Goal: Information Seeking & Learning: Learn about a topic

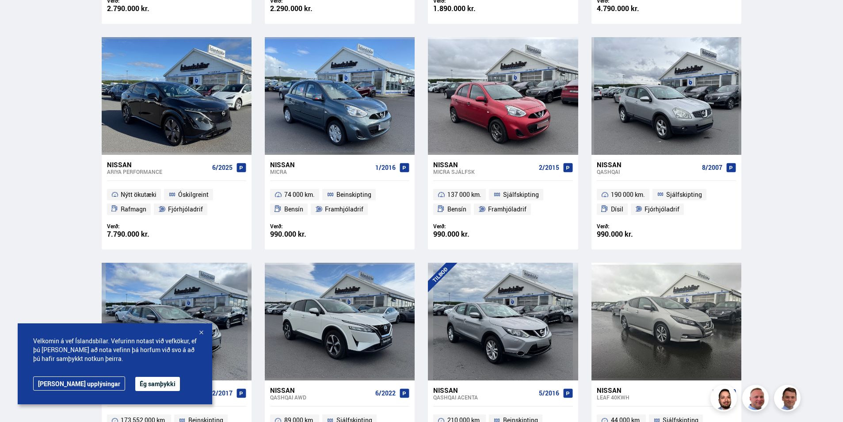
scroll to position [530, 0]
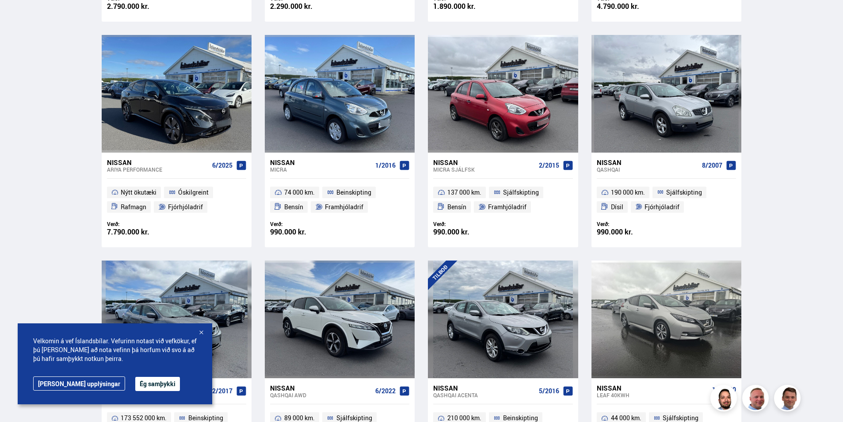
drag, startPoint x: 442, startPoint y: 162, endPoint x: 799, endPoint y: 74, distance: 368.1
click at [799, 74] on div "Söluskrá Þjónusta Íslandsbílar Kaupumbila.is Íslandsvörn Leiðbeiningar Um okkur…" at bounding box center [421, 302] width 843 height 1665
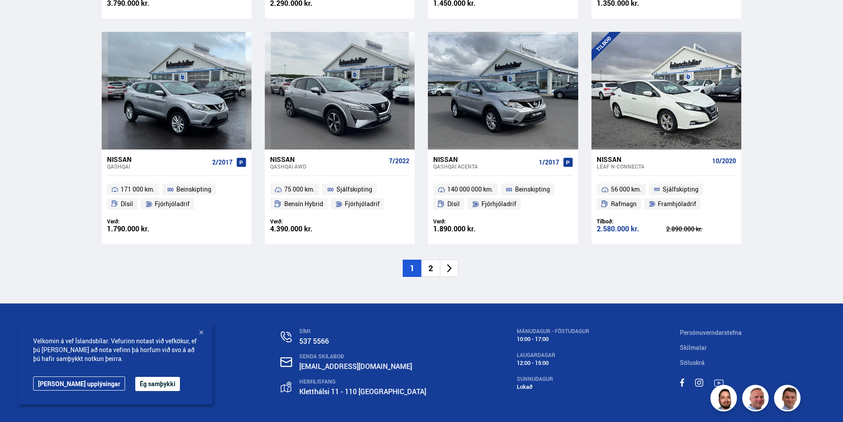
scroll to position [1237, 0]
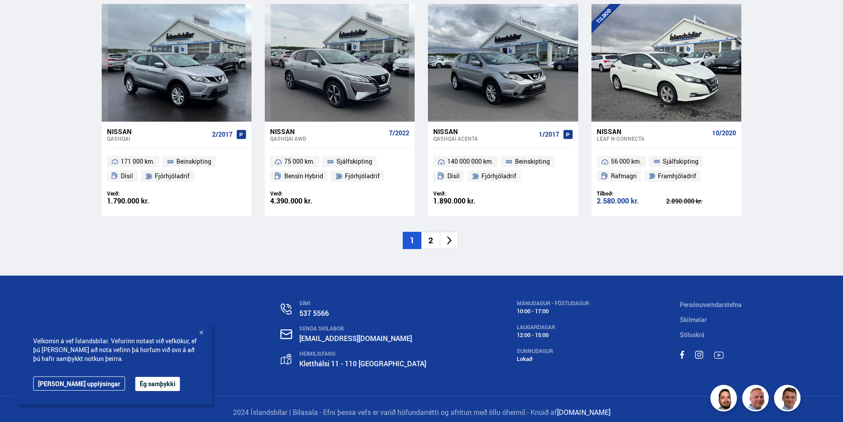
click at [429, 240] on li "2" at bounding box center [430, 240] width 19 height 17
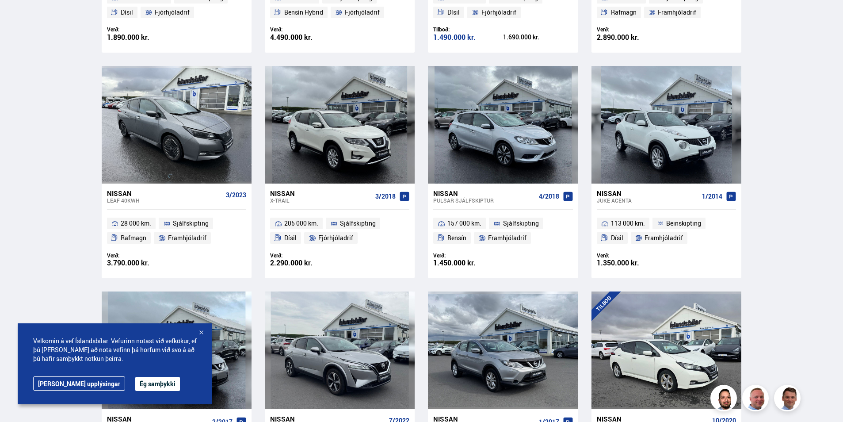
scroll to position [768, 0]
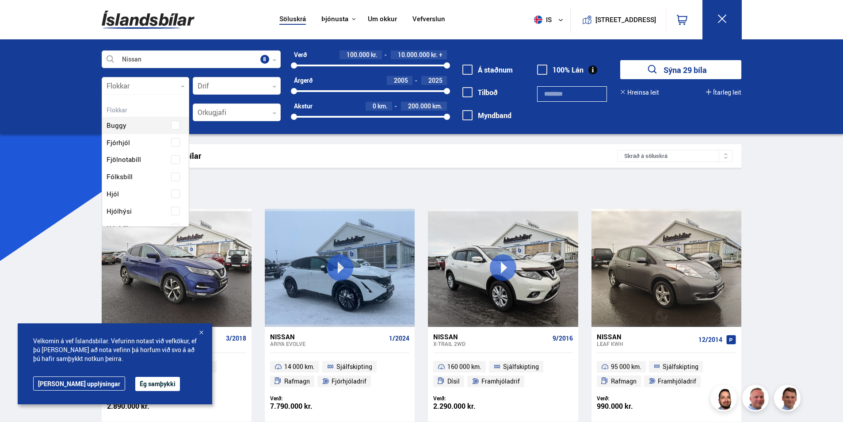
click at [182, 87] on icon at bounding box center [183, 86] width 4 height 4
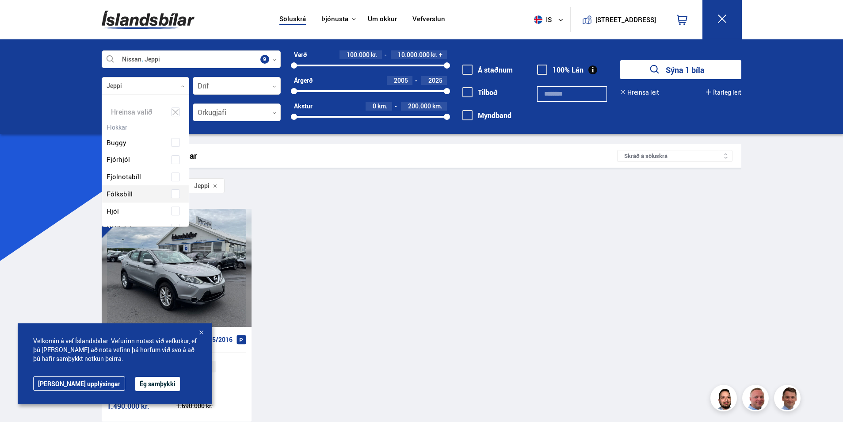
click at [442, 242] on div "TILBOÐ Nissan Qashqai ACENTA 5/2016 210 000 km. Beinskipting Dísil Fjórhjóladri…" at bounding box center [422, 315] width 640 height 212
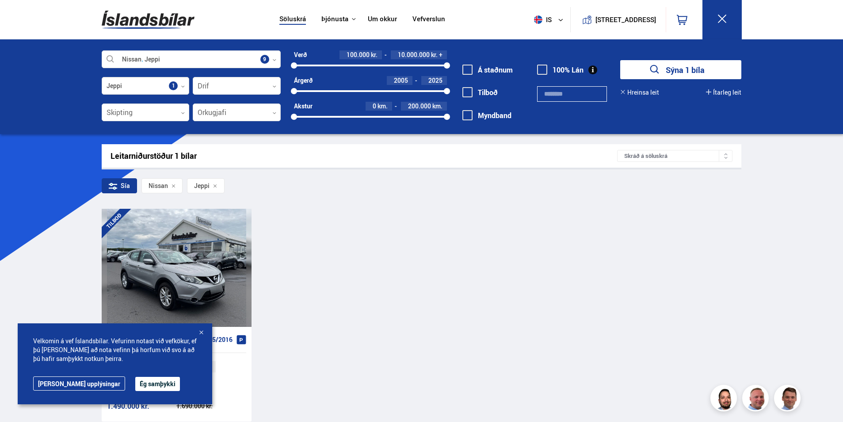
click at [182, 87] on icon at bounding box center [183, 86] width 4 height 4
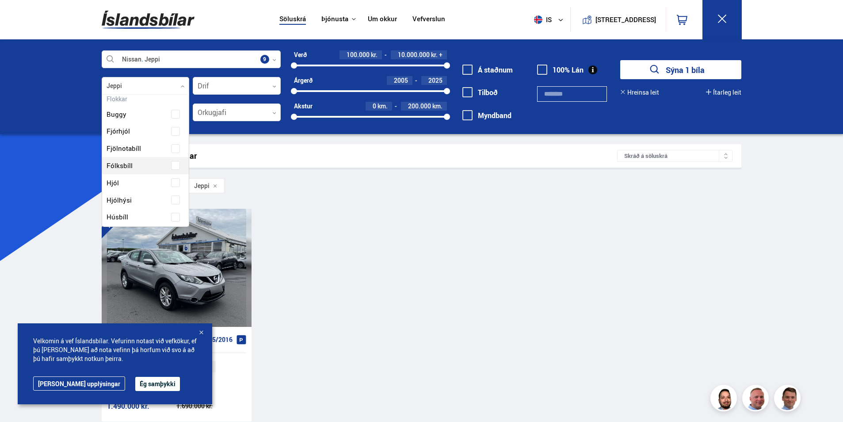
scroll to position [44, 0]
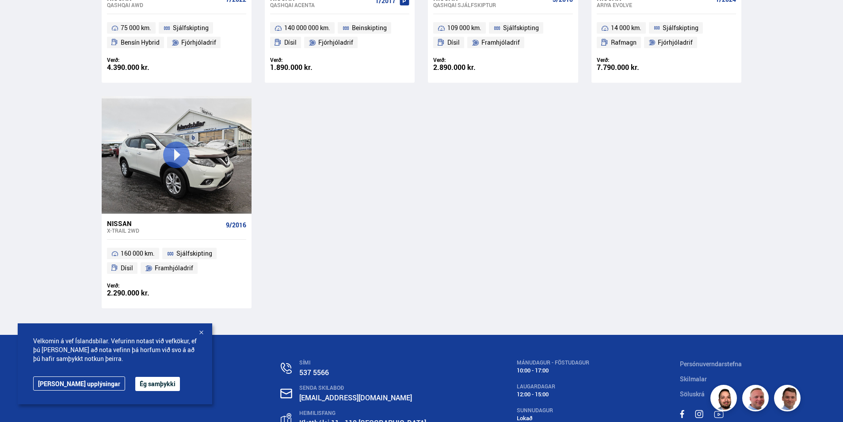
scroll to position [1016, 0]
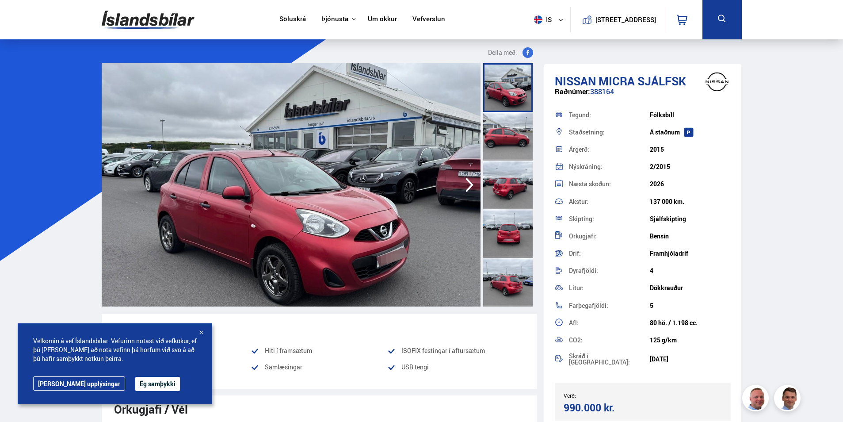
click at [343, 177] on img at bounding box center [291, 184] width 379 height 243
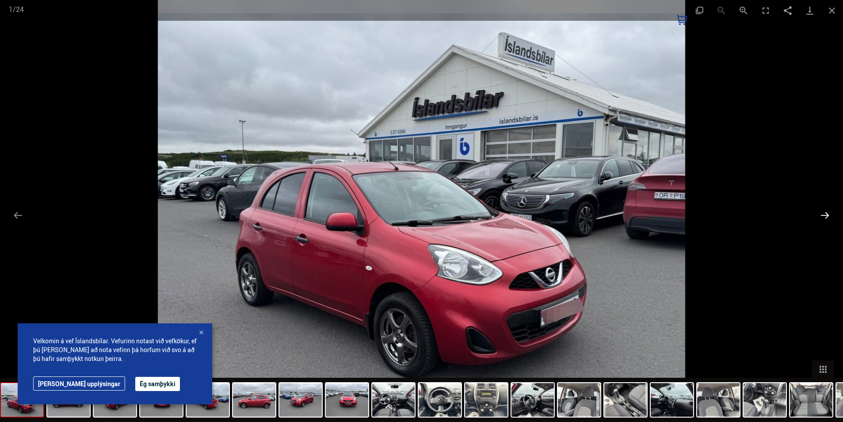
click at [823, 215] on button "Next slide" at bounding box center [824, 214] width 19 height 17
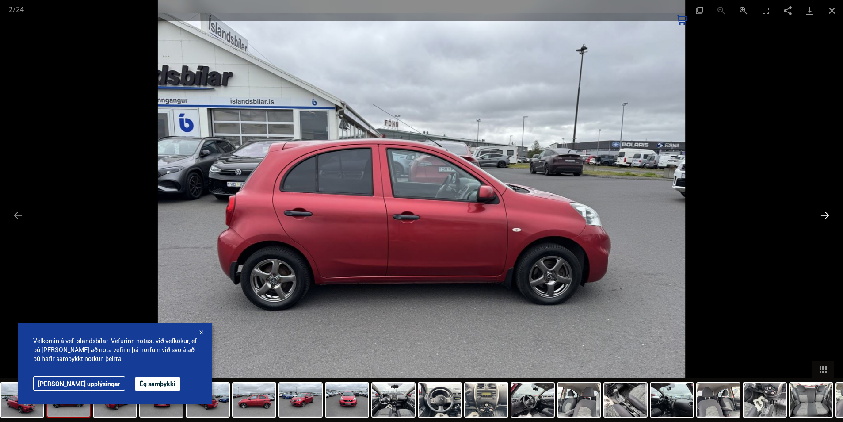
click at [823, 215] on button "Next slide" at bounding box center [824, 214] width 19 height 17
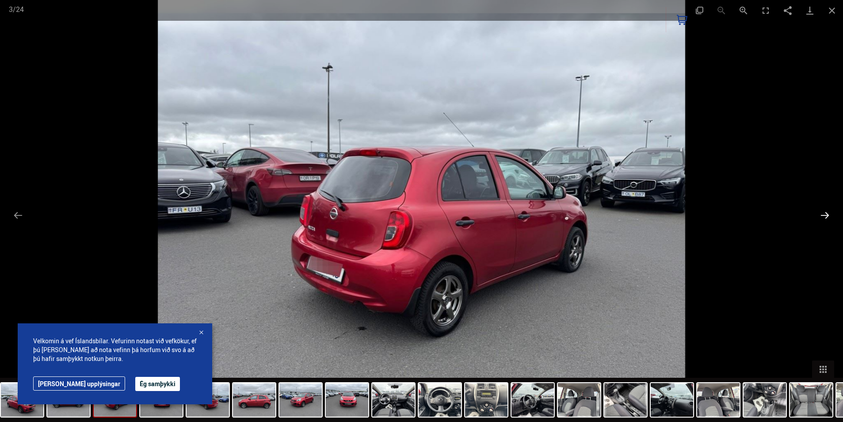
click at [823, 215] on button "Next slide" at bounding box center [824, 214] width 19 height 17
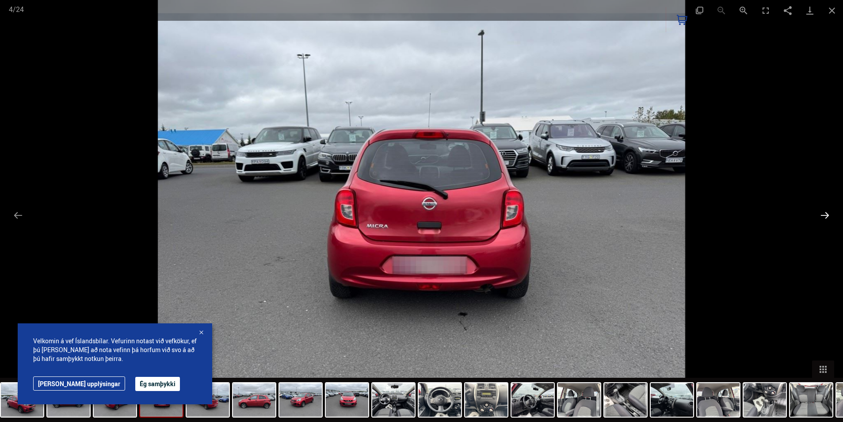
click at [823, 215] on button "Next slide" at bounding box center [824, 214] width 19 height 17
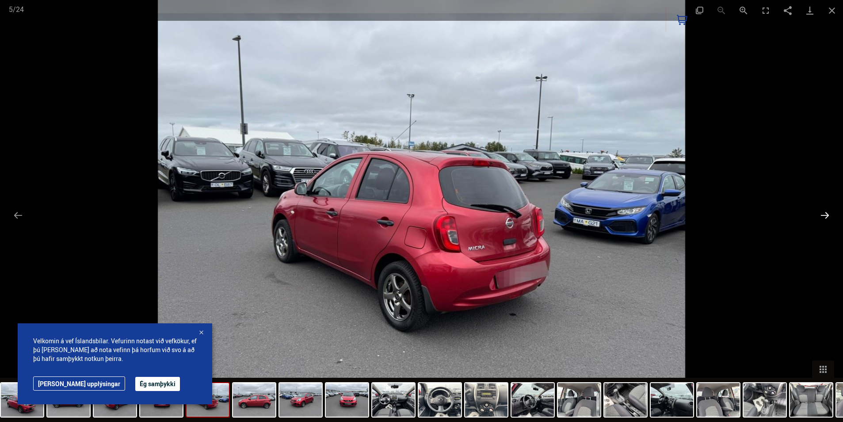
click at [823, 215] on button "Next slide" at bounding box center [824, 214] width 19 height 17
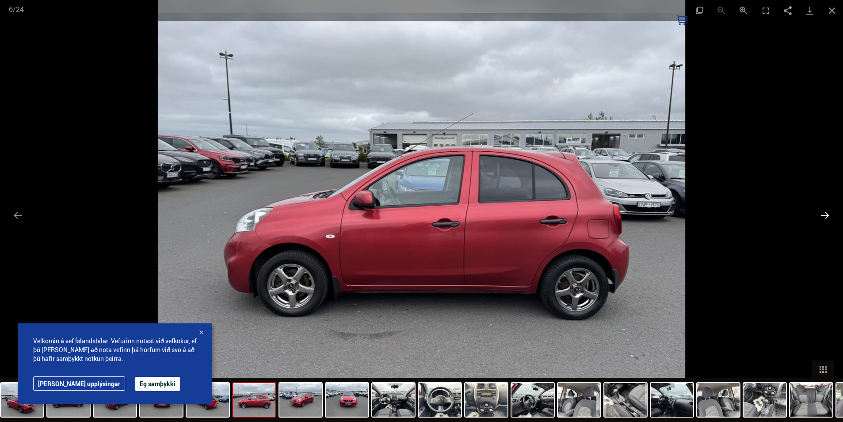
click at [823, 215] on button "Next slide" at bounding box center [824, 214] width 19 height 17
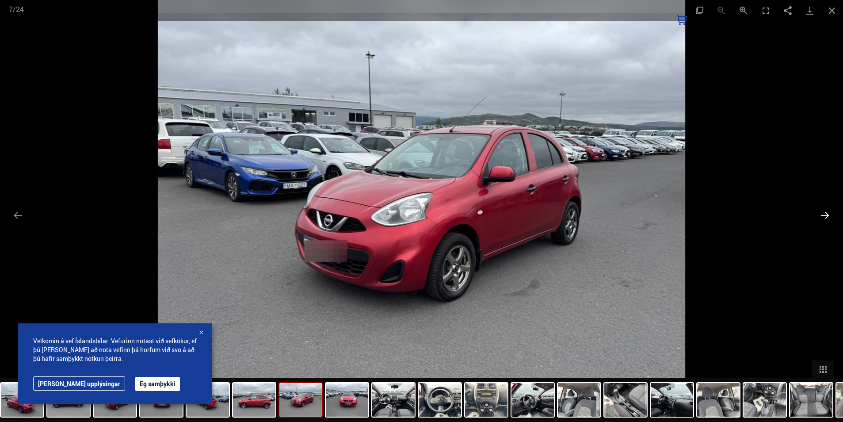
click at [823, 213] on button "Next slide" at bounding box center [824, 214] width 19 height 17
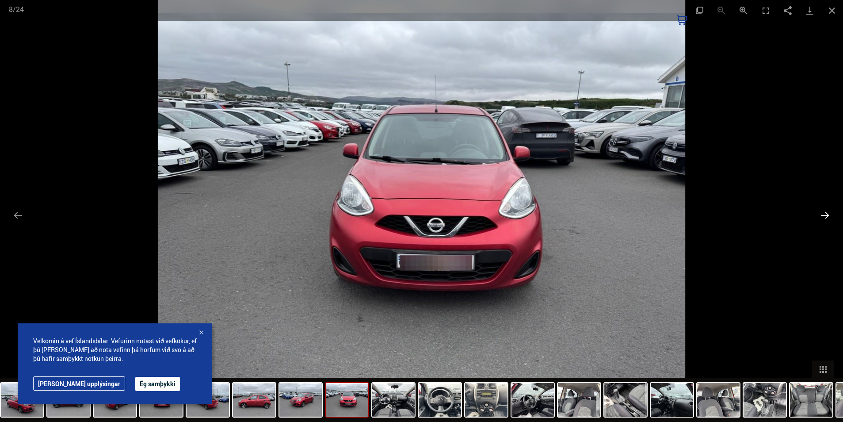
click at [823, 213] on button "Next slide" at bounding box center [824, 214] width 19 height 17
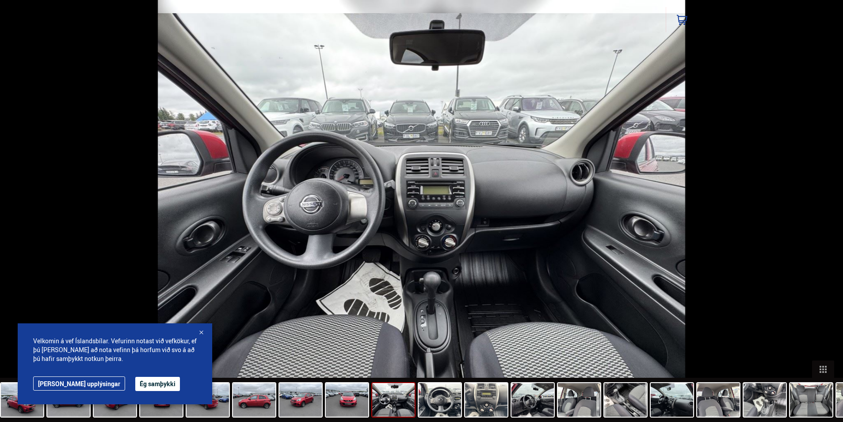
click at [822, 214] on button "Next slide" at bounding box center [829, 214] width 19 height 17
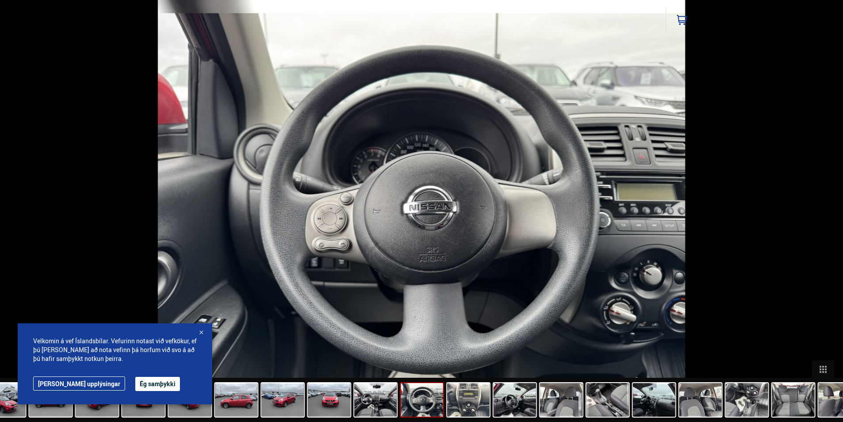
click at [822, 214] on button "Next slide" at bounding box center [829, 214] width 19 height 17
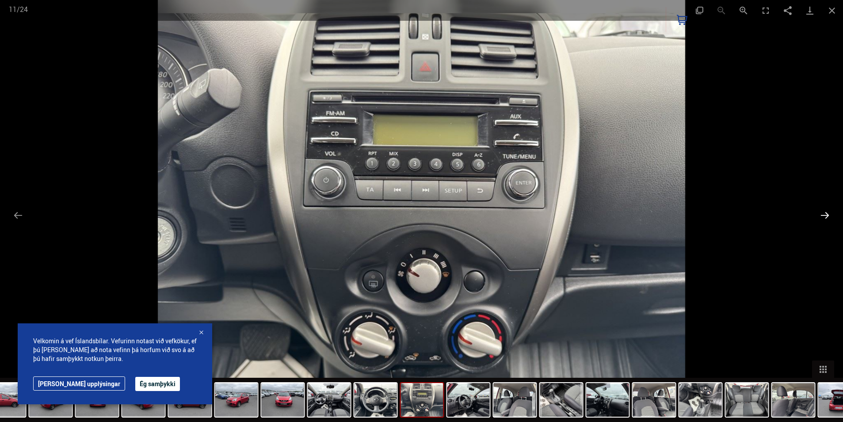
click at [822, 213] on button "Next slide" at bounding box center [824, 214] width 19 height 17
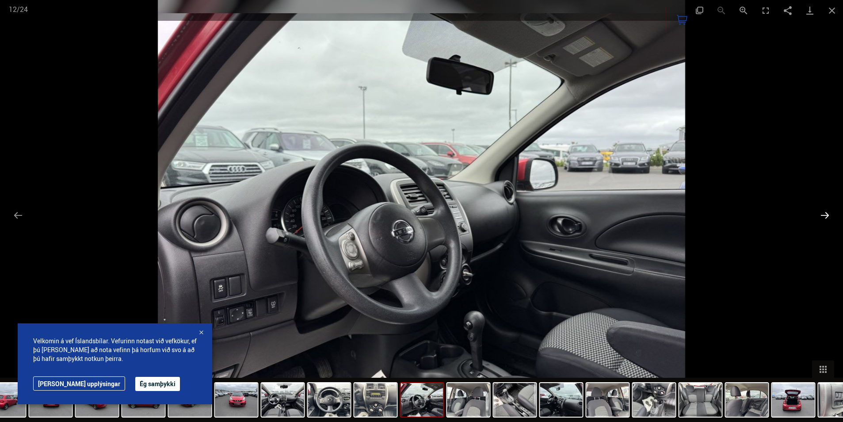
click at [822, 213] on button "Next slide" at bounding box center [824, 214] width 19 height 17
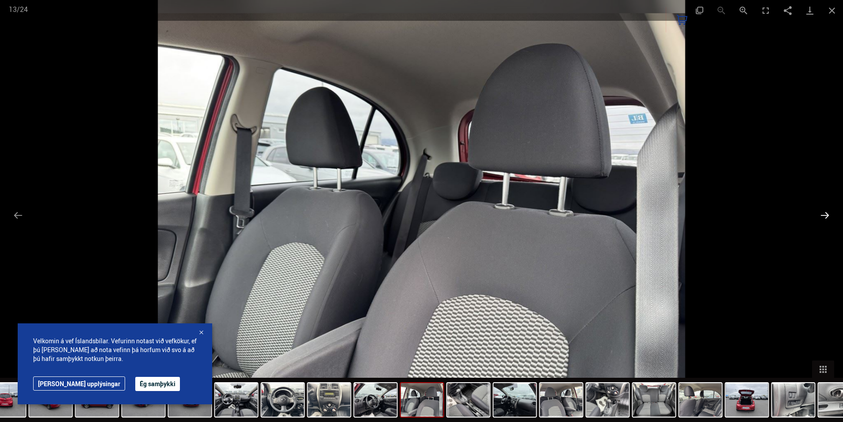
click at [822, 213] on button "Next slide" at bounding box center [824, 214] width 19 height 17
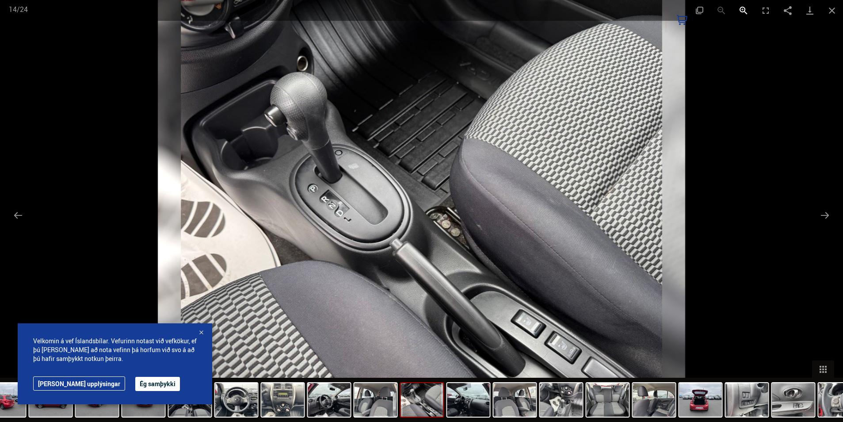
click at [741, 8] on button "Zoom in" at bounding box center [743, 10] width 22 height 21
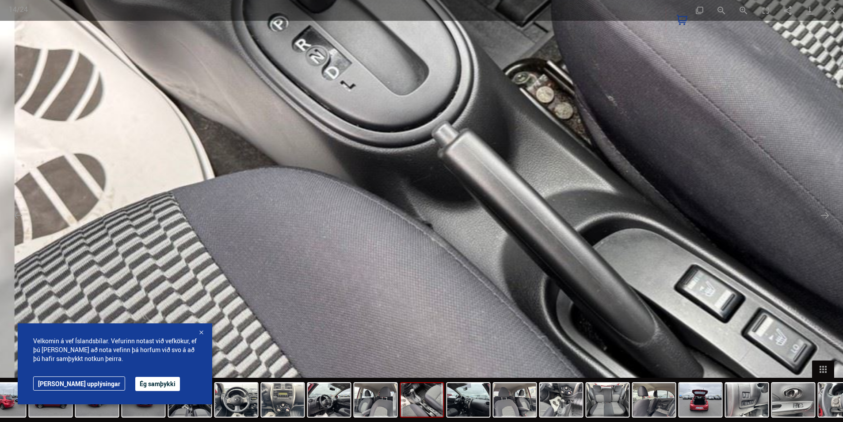
drag, startPoint x: 455, startPoint y: 262, endPoint x: 531, endPoint y: 76, distance: 200.8
click at [531, 79] on img at bounding box center [496, 67] width 1054 height 843
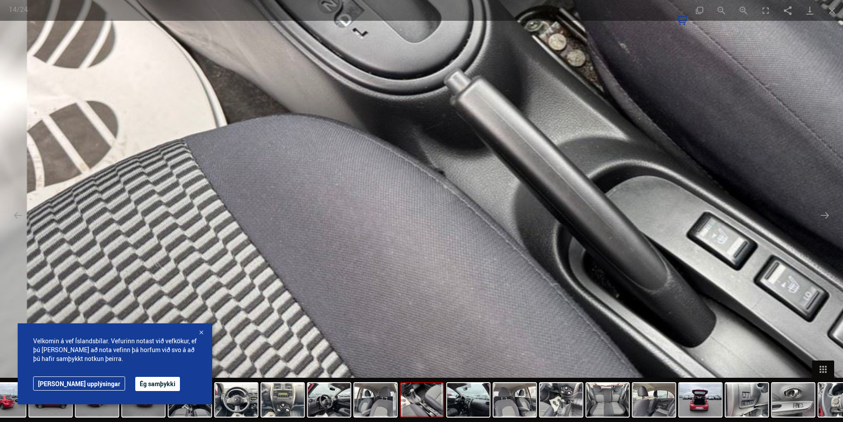
drag, startPoint x: 418, startPoint y: 275, endPoint x: 451, endPoint y: 120, distance: 158.6
click at [451, 120] on img at bounding box center [508, 15] width 1054 height 843
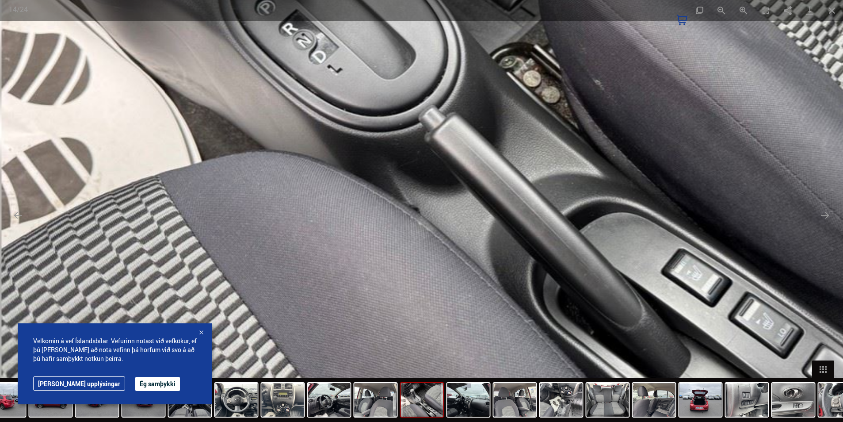
drag, startPoint x: 467, startPoint y: 127, endPoint x: 436, endPoint y: 203, distance: 81.9
click at [394, 229] on img at bounding box center [482, 52] width 1054 height 843
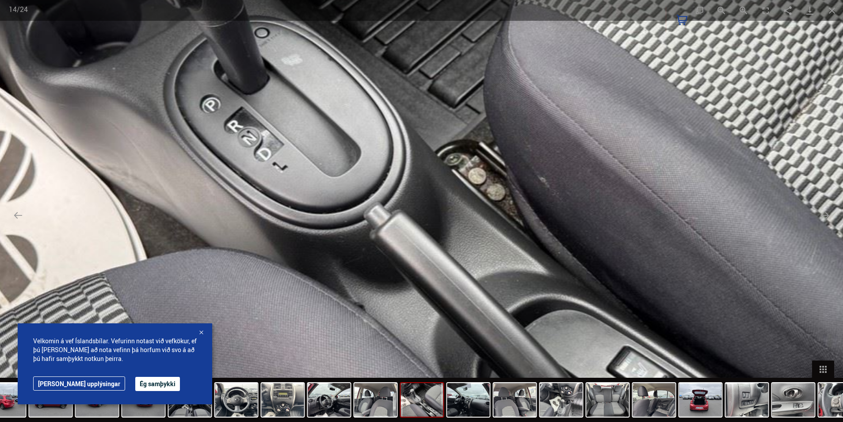
drag, startPoint x: 479, startPoint y: 180, endPoint x: 471, endPoint y: 229, distance: 49.6
click at [456, 235] on img at bounding box center [428, 149] width 1054 height 843
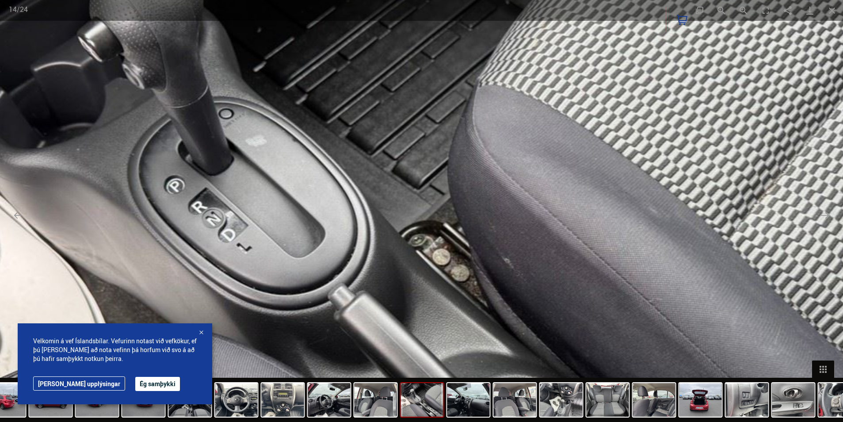
drag, startPoint x: 513, startPoint y: 174, endPoint x: 487, endPoint y: 224, distance: 56.5
click at [487, 224] on img at bounding box center [392, 230] width 1054 height 843
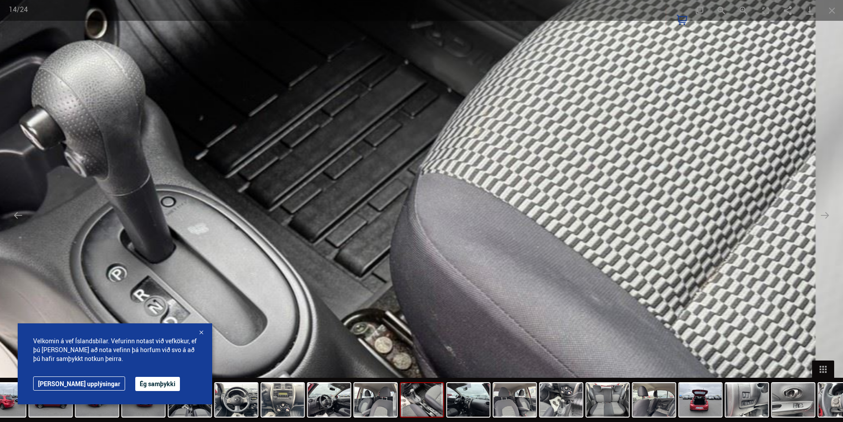
drag, startPoint x: 540, startPoint y: 176, endPoint x: 501, endPoint y: 244, distance: 79.0
click at [501, 244] on img at bounding box center [334, 318] width 1054 height 843
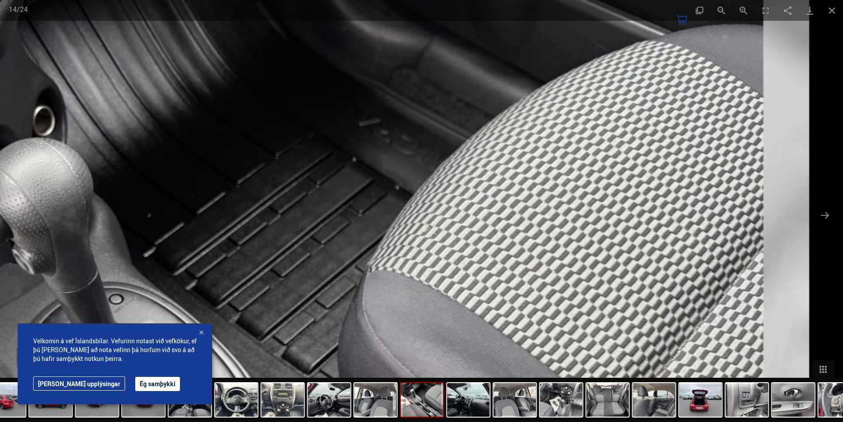
drag, startPoint x: 563, startPoint y: 157, endPoint x: 530, endPoint y: 222, distance: 72.5
click at [530, 222] on img at bounding box center [282, 415] width 1054 height 843
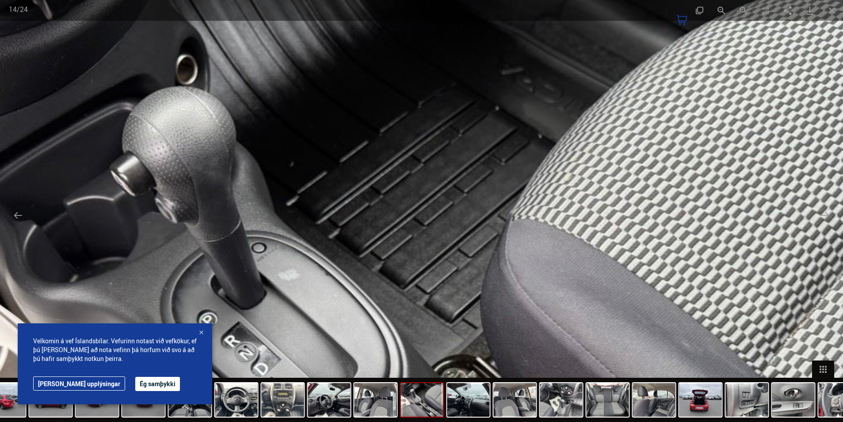
drag, startPoint x: 514, startPoint y: 175, endPoint x: 621, endPoint y: 101, distance: 129.6
click at [617, 105] on img at bounding box center [424, 364] width 1054 height 843
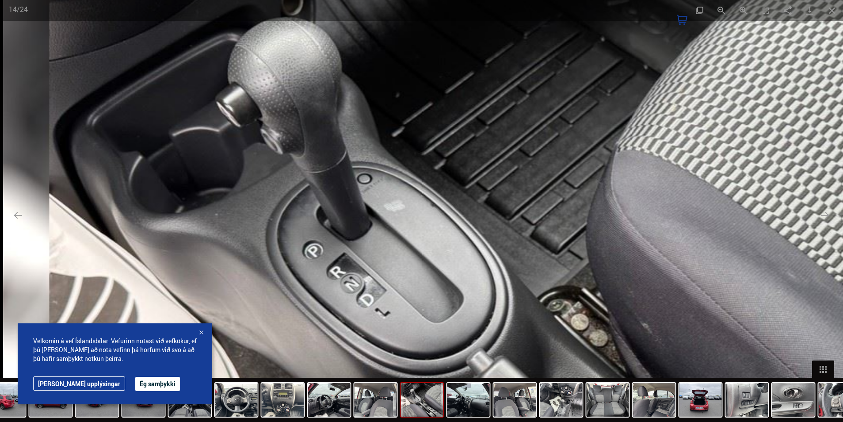
drag, startPoint x: 447, startPoint y: 214, endPoint x: 444, endPoint y: 253, distance: 39.0
click at [443, 254] on img at bounding box center [530, 295] width 1054 height 843
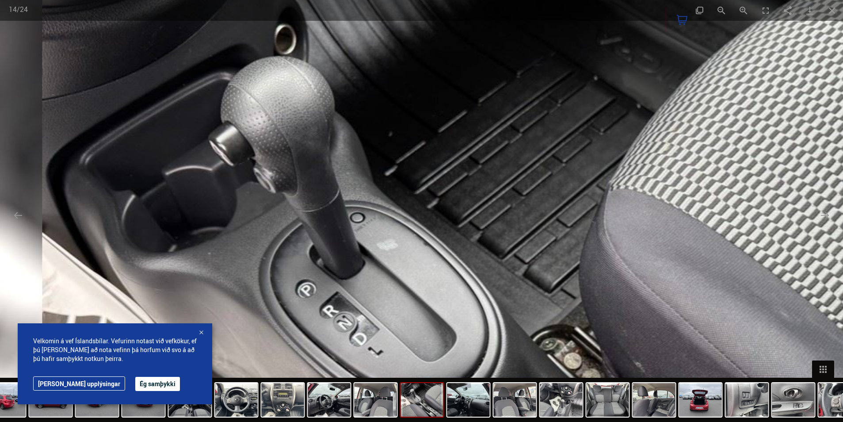
drag, startPoint x: 445, startPoint y: 140, endPoint x: 422, endPoint y: 230, distance: 92.5
click at [422, 230] on img at bounding box center [523, 334] width 1054 height 843
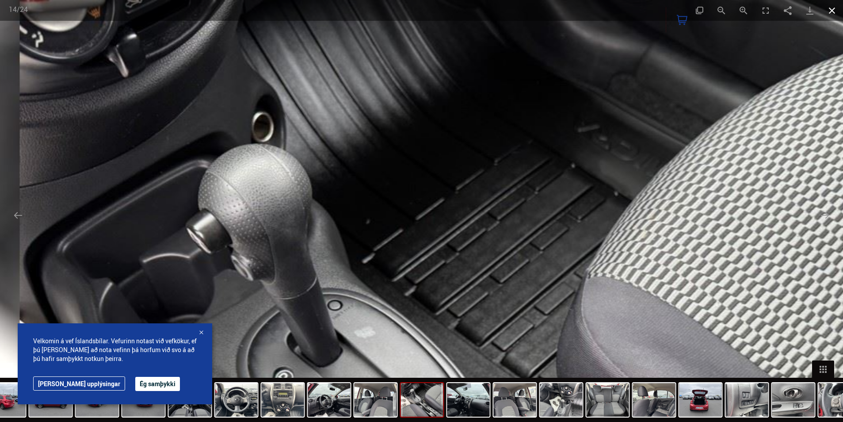
click at [829, 9] on button "Close gallery" at bounding box center [832, 10] width 22 height 21
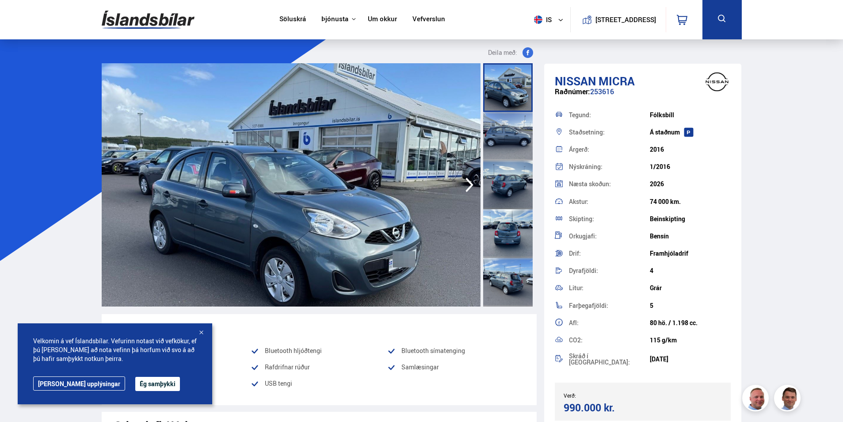
click at [315, 191] on img at bounding box center [291, 184] width 379 height 243
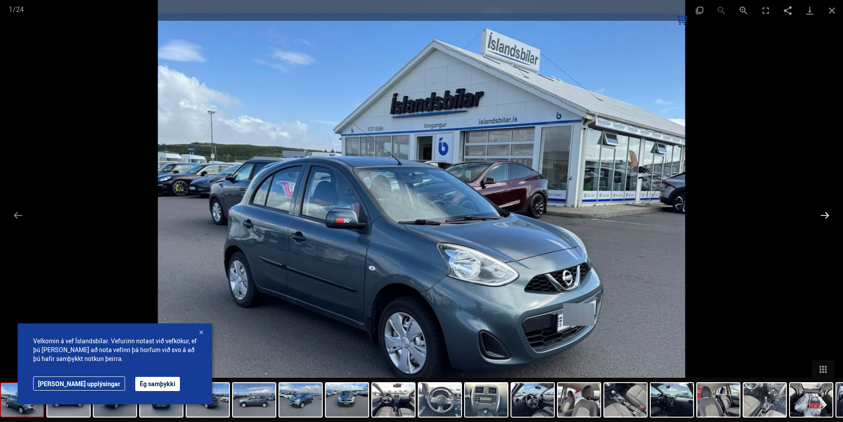
click at [822, 213] on button "Next slide" at bounding box center [824, 214] width 19 height 17
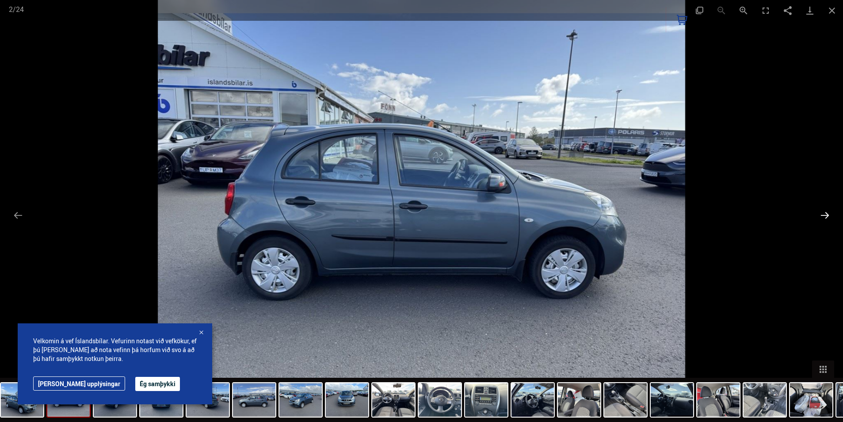
click at [822, 213] on button "Next slide" at bounding box center [824, 214] width 19 height 17
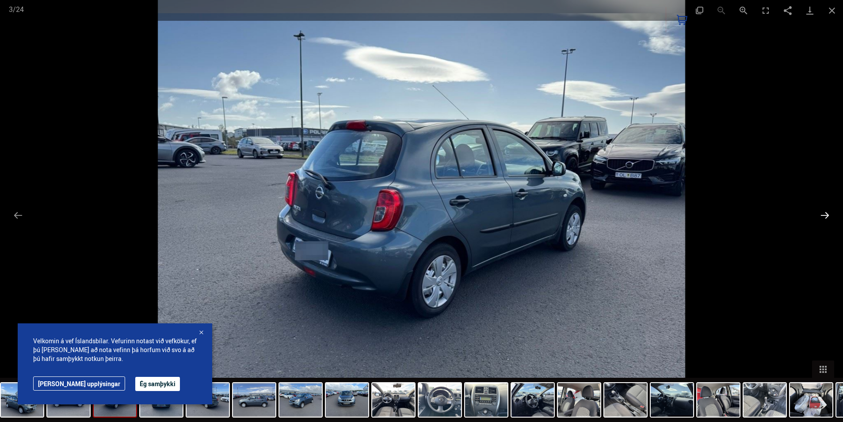
click at [822, 213] on button "Next slide" at bounding box center [824, 214] width 19 height 17
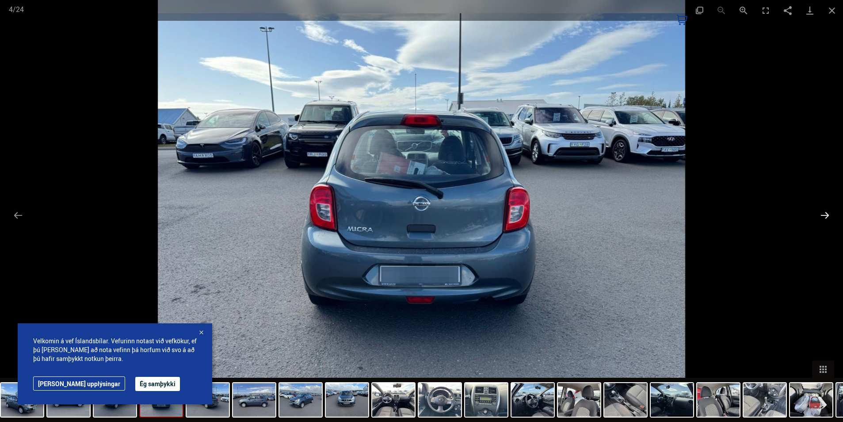
click at [822, 213] on button "Next slide" at bounding box center [824, 214] width 19 height 17
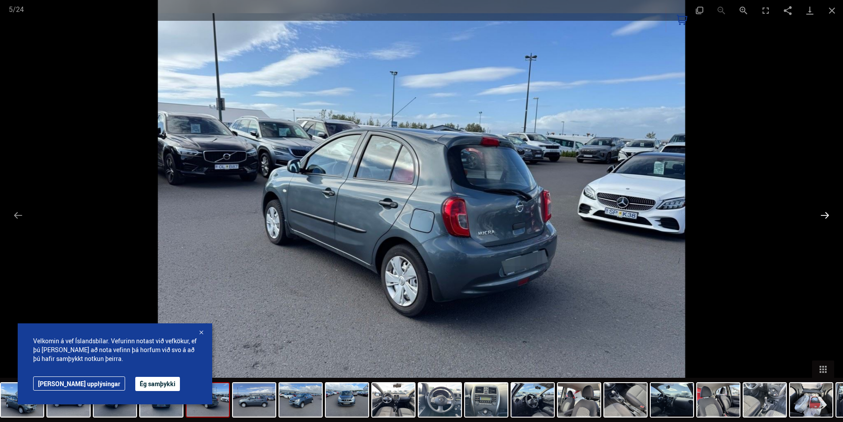
click at [822, 213] on button "Next slide" at bounding box center [824, 214] width 19 height 17
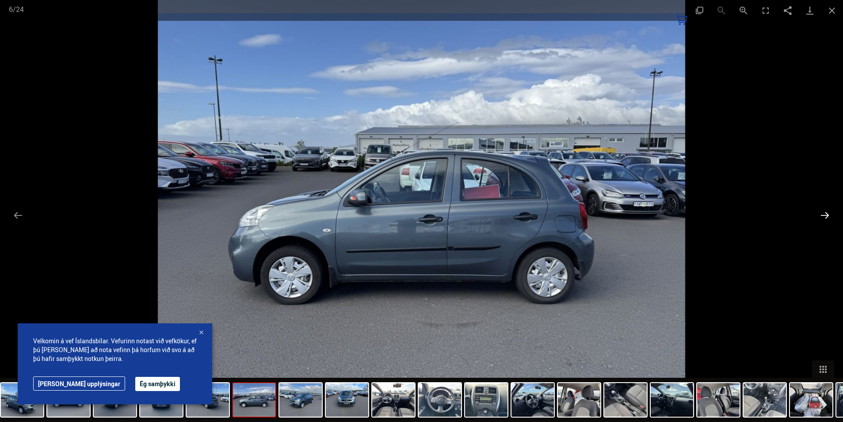
click at [822, 213] on button "Next slide" at bounding box center [824, 214] width 19 height 17
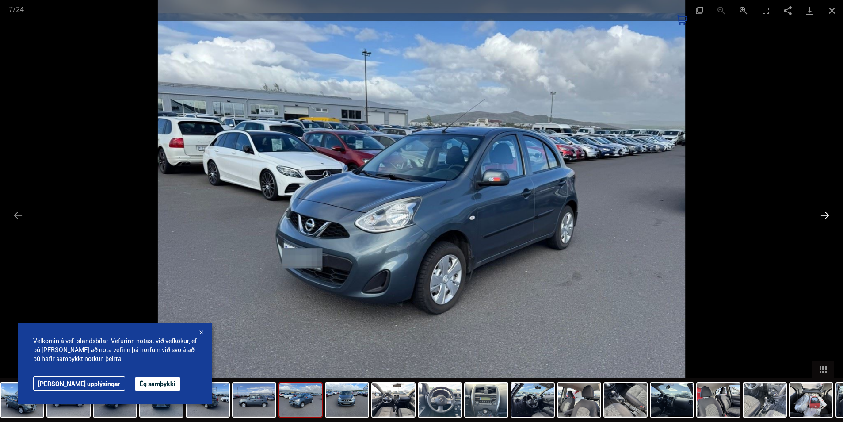
click at [822, 213] on button "Next slide" at bounding box center [824, 214] width 19 height 17
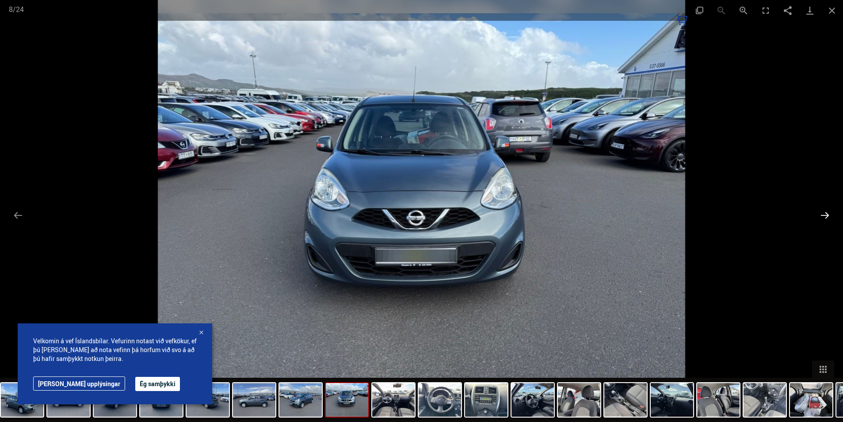
click at [822, 213] on button "Next slide" at bounding box center [824, 214] width 19 height 17
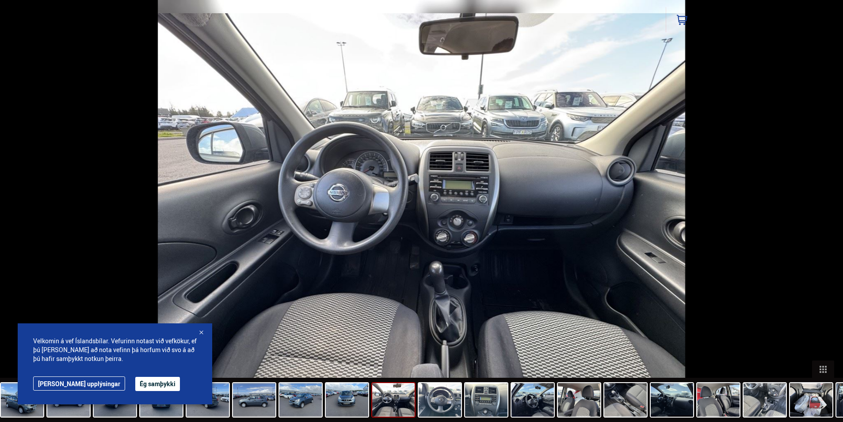
click at [822, 213] on button "Next slide" at bounding box center [829, 214] width 19 height 17
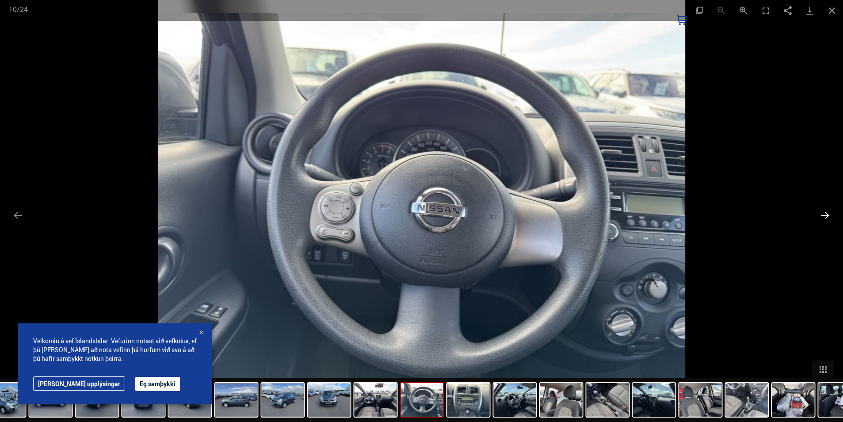
click at [825, 214] on button "Next slide" at bounding box center [824, 214] width 19 height 17
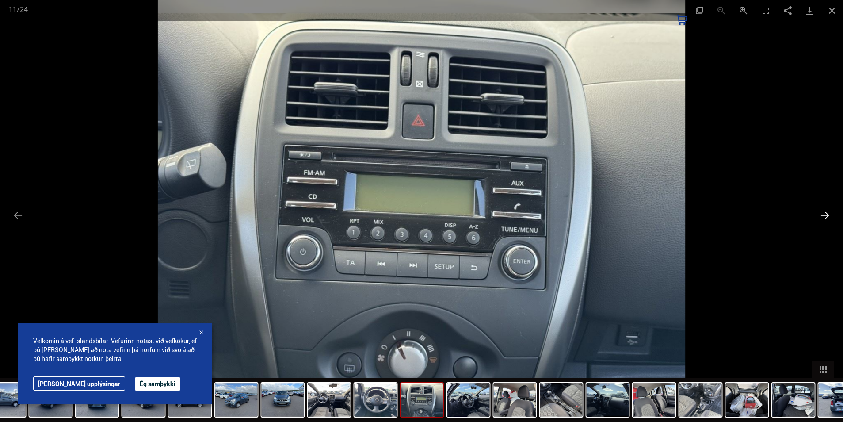
click at [824, 213] on button "Next slide" at bounding box center [824, 214] width 19 height 17
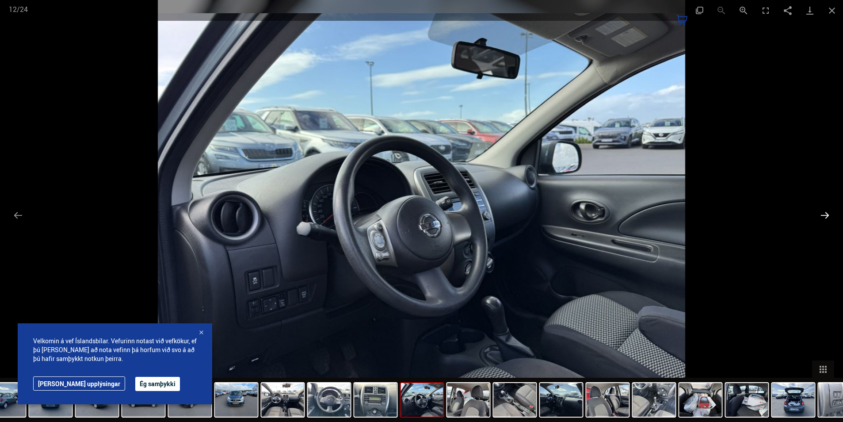
click at [824, 215] on button "Next slide" at bounding box center [824, 214] width 19 height 17
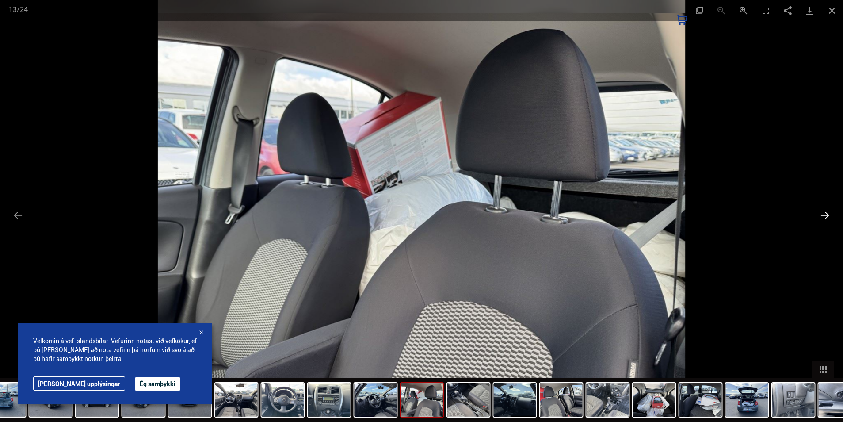
click at [824, 214] on button "Next slide" at bounding box center [824, 214] width 19 height 17
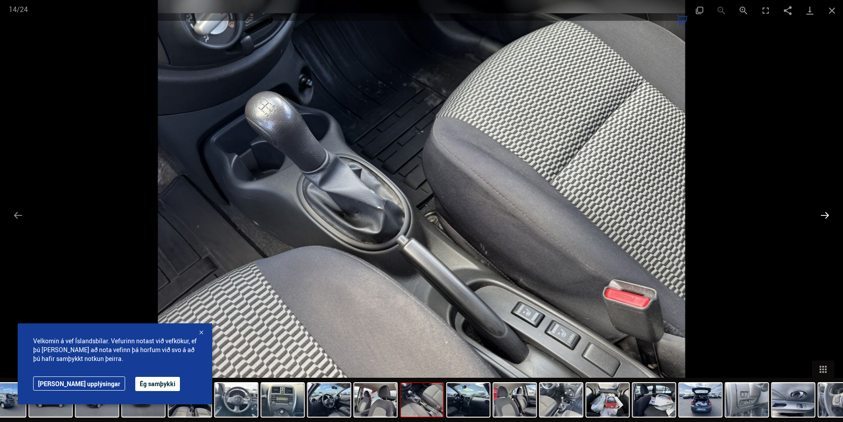
click at [824, 214] on button "Next slide" at bounding box center [824, 214] width 19 height 17
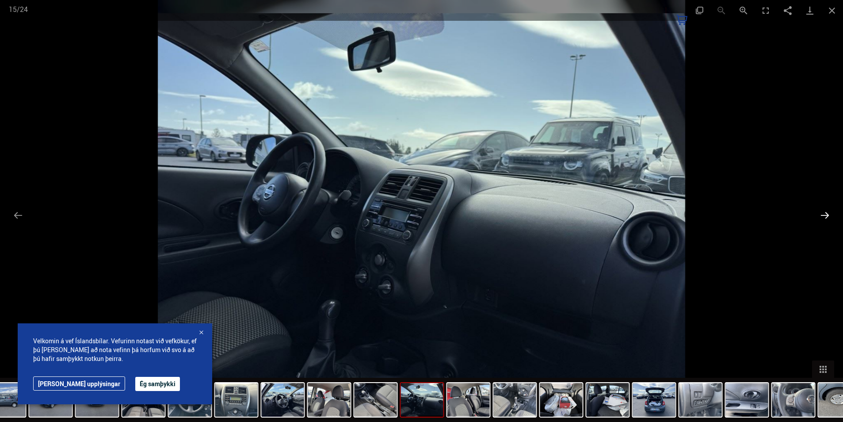
click at [824, 214] on button "Next slide" at bounding box center [824, 214] width 19 height 17
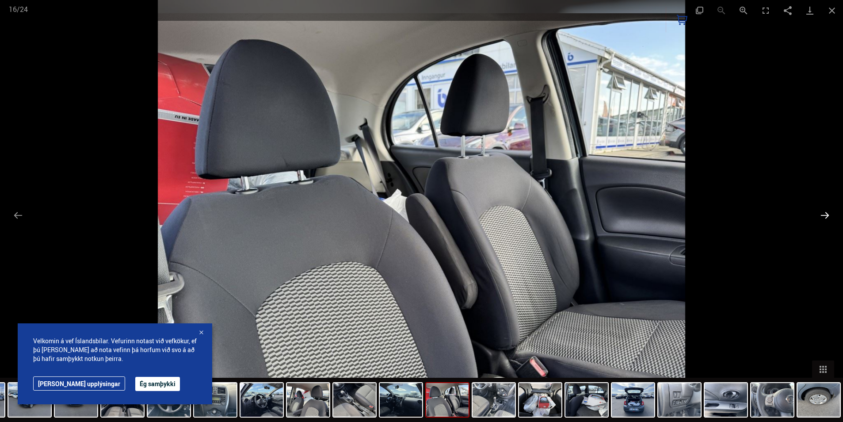
click at [824, 214] on button "Next slide" at bounding box center [824, 214] width 19 height 17
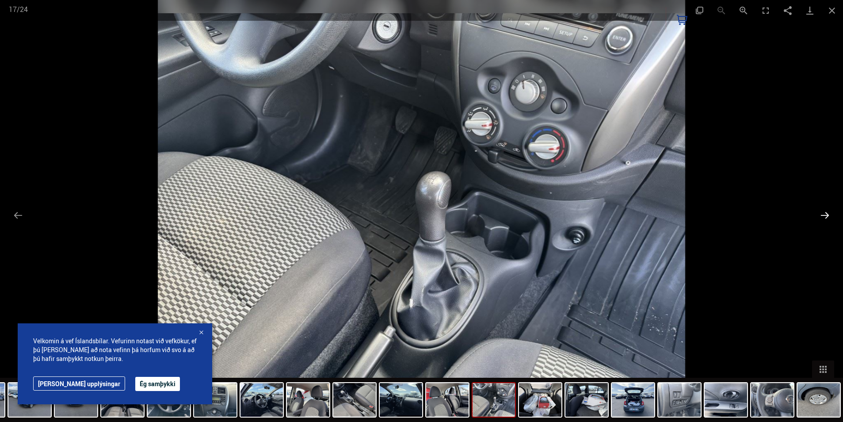
click at [824, 214] on button "Next slide" at bounding box center [824, 214] width 19 height 17
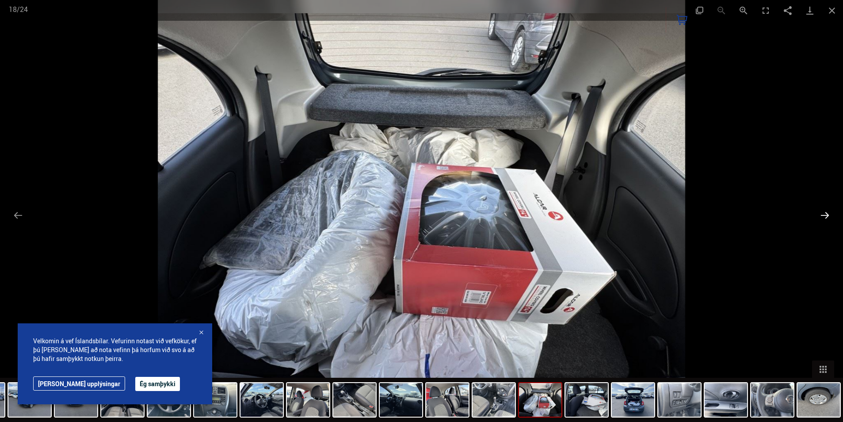
click at [824, 214] on button "Next slide" at bounding box center [824, 214] width 19 height 17
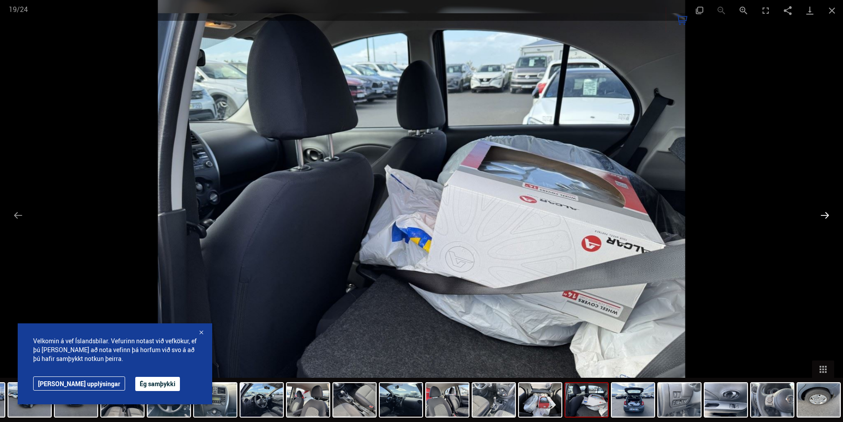
click at [825, 215] on button "Next slide" at bounding box center [824, 214] width 19 height 17
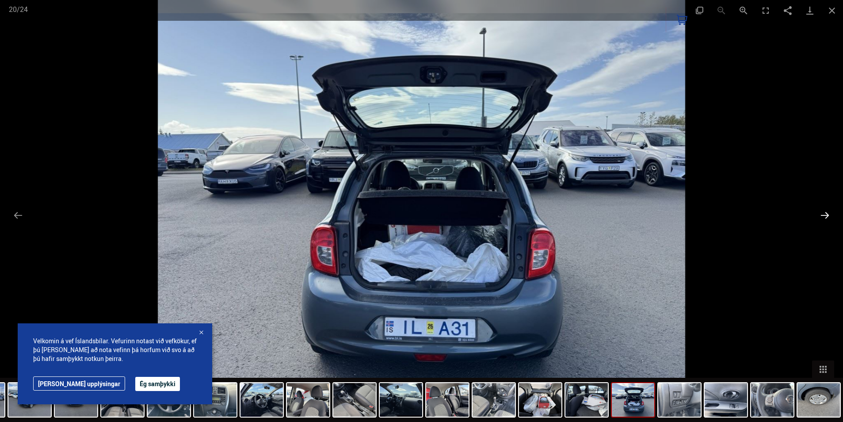
click at [822, 212] on button "Next slide" at bounding box center [824, 214] width 19 height 17
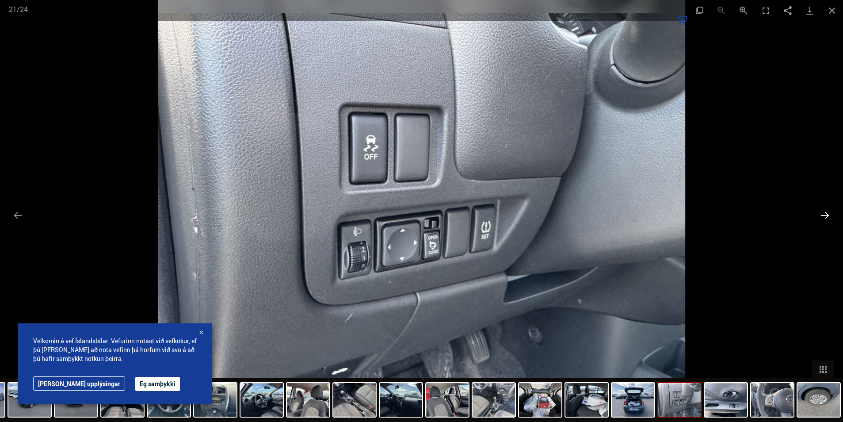
click at [822, 212] on button "Next slide" at bounding box center [824, 214] width 19 height 17
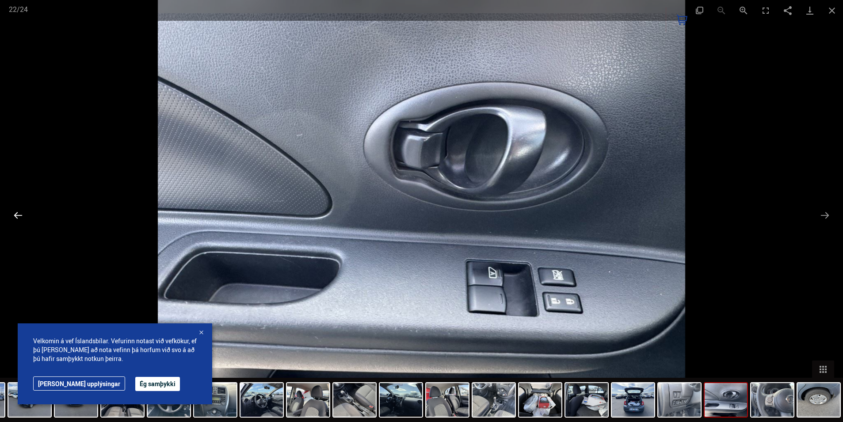
click at [20, 217] on button "Previous slide" at bounding box center [18, 214] width 19 height 17
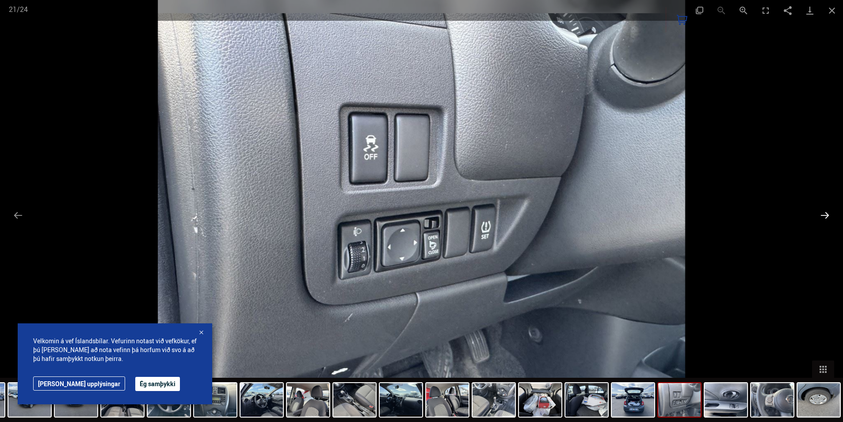
click at [820, 217] on button "Next slide" at bounding box center [824, 214] width 19 height 17
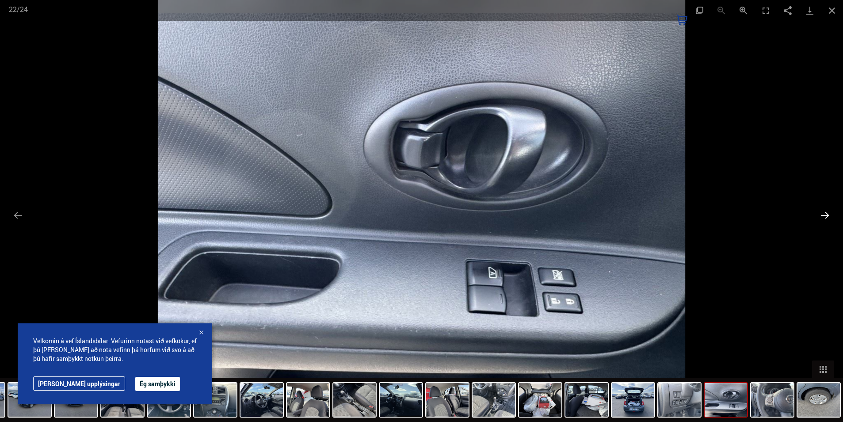
click at [824, 217] on button "Next slide" at bounding box center [824, 214] width 19 height 17
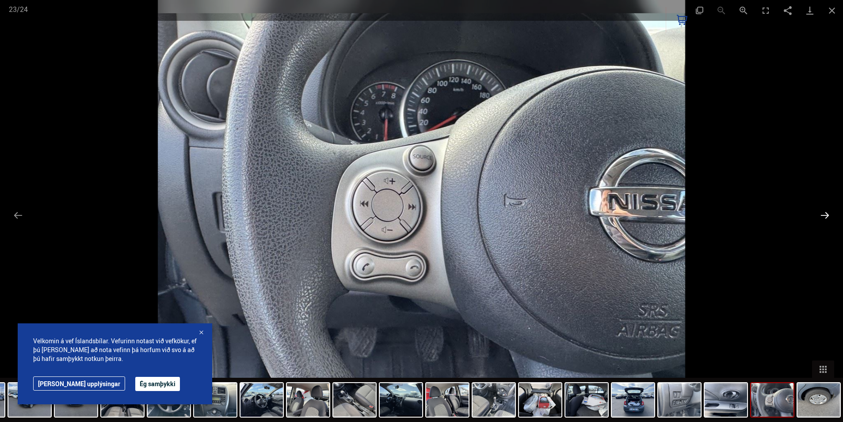
click at [824, 217] on button "Next slide" at bounding box center [824, 214] width 19 height 17
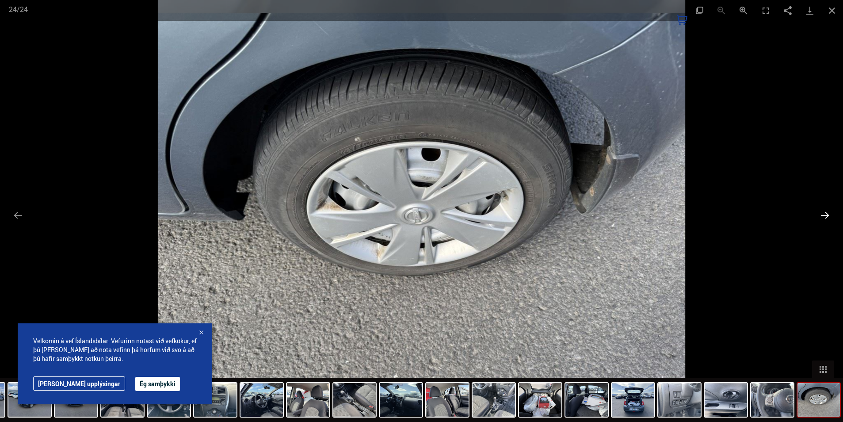
click at [824, 217] on button "Next slide" at bounding box center [824, 214] width 19 height 17
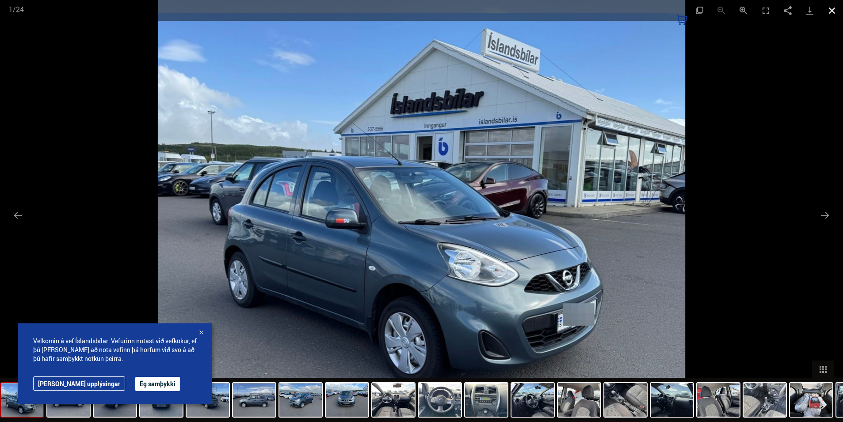
click at [831, 11] on button "Close gallery" at bounding box center [832, 10] width 22 height 21
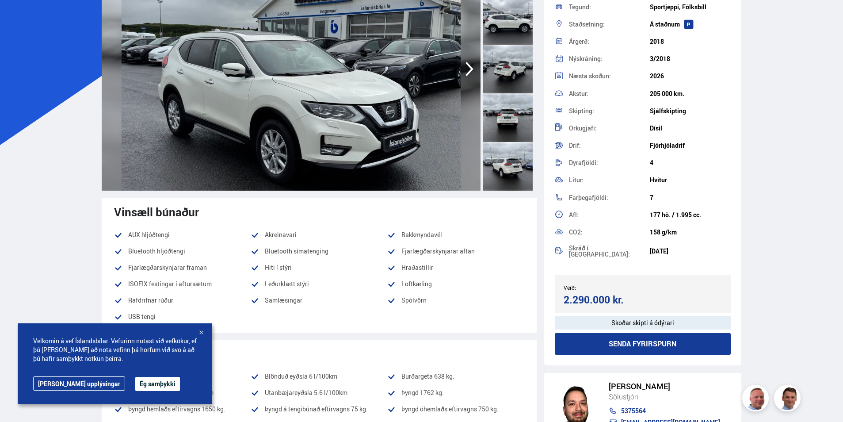
scroll to position [44, 0]
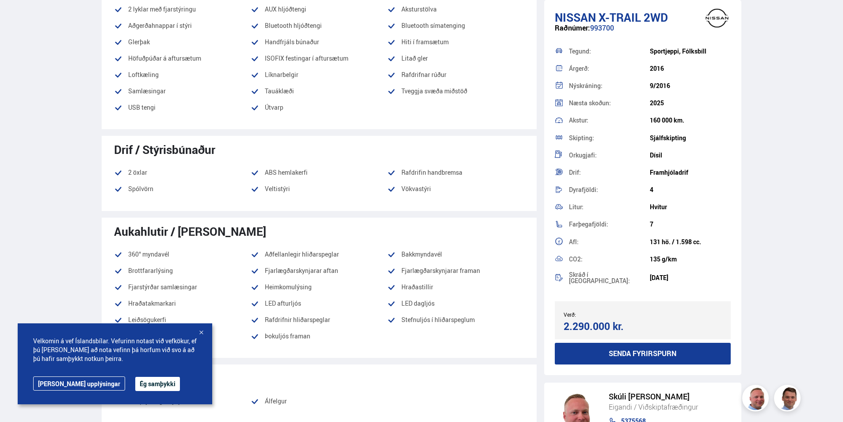
scroll to position [574, 0]
